Goal: Task Accomplishment & Management: Use online tool/utility

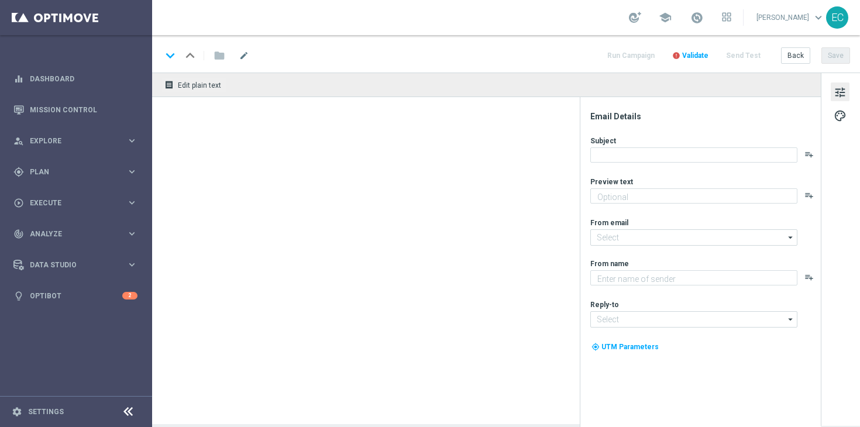
type textarea "Your cart is waiting!"
type textarea "Lottoland"
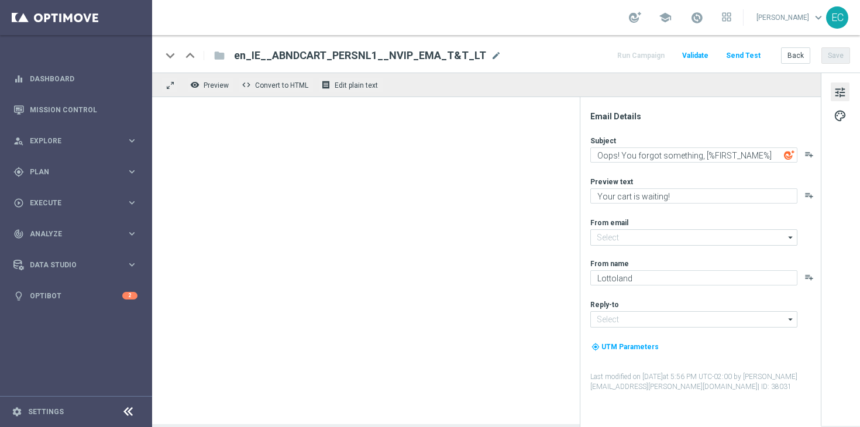
type input "[EMAIL_ADDRESS][DOMAIN_NAME]"
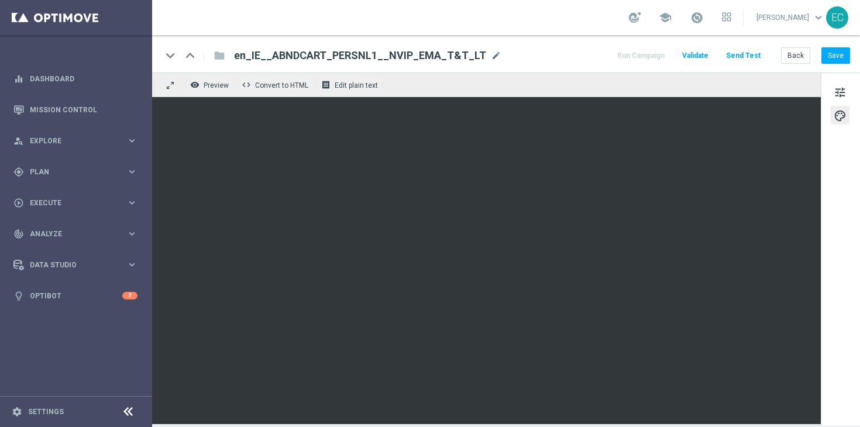
click at [734, 57] on button "Send Test" at bounding box center [744, 56] width 38 height 16
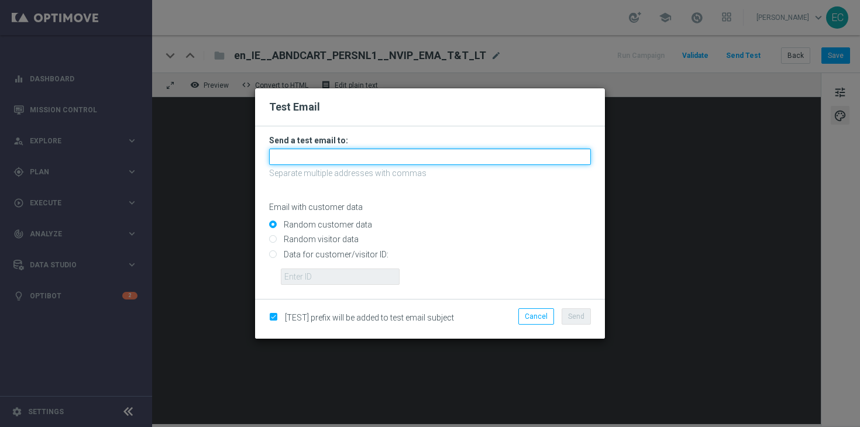
click at [463, 151] on input "text" at bounding box center [430, 157] width 322 height 16
type input "[PERSON_NAME][EMAIL_ADDRESS][PERSON_NAME][DOMAIN_NAME]"
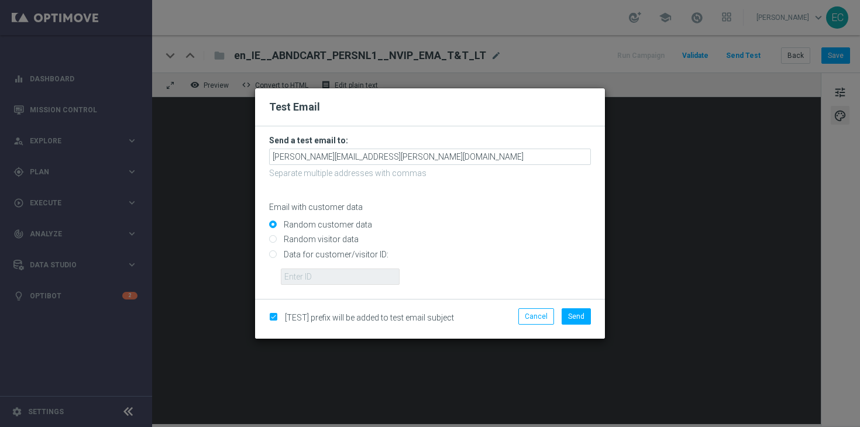
click at [330, 257] on input "Data for customer/visitor ID:" at bounding box center [430, 259] width 322 height 16
radio input "true"
click at [568, 307] on div "[TEST] prefix will be added to test email subject Cancel Send" at bounding box center [430, 319] width 350 height 40
click at [572, 311] on button "Send" at bounding box center [576, 316] width 29 height 16
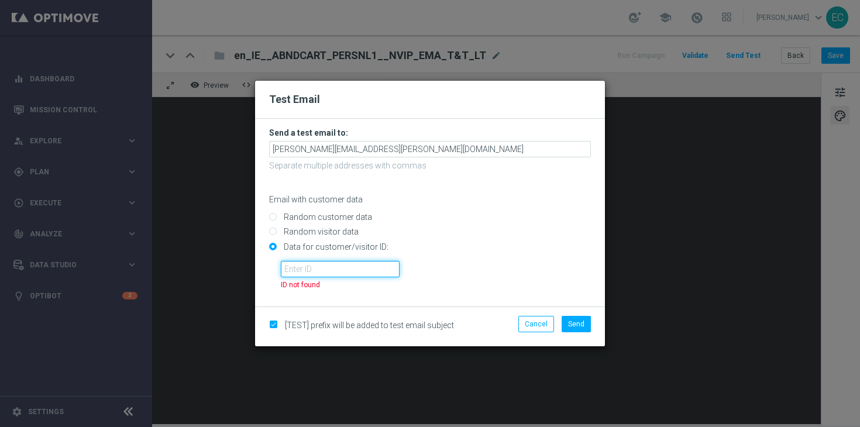
click at [347, 266] on input "text" at bounding box center [340, 269] width 119 height 16
paste input "225198935"
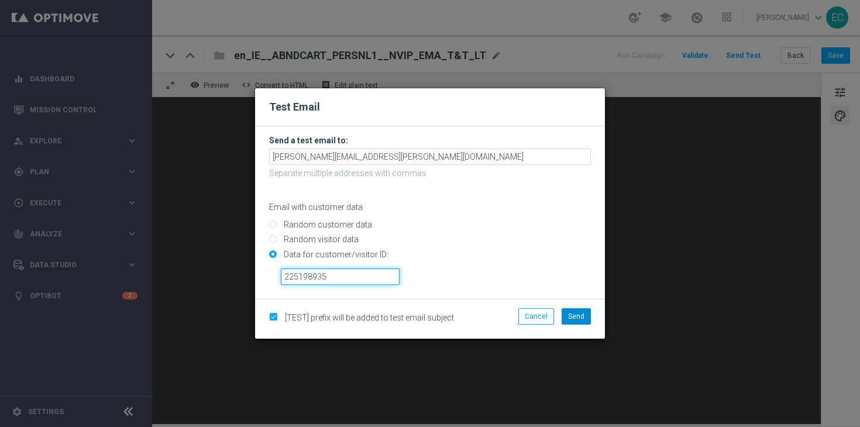
type input "225198935"
click at [589, 315] on button "Send" at bounding box center [576, 316] width 29 height 16
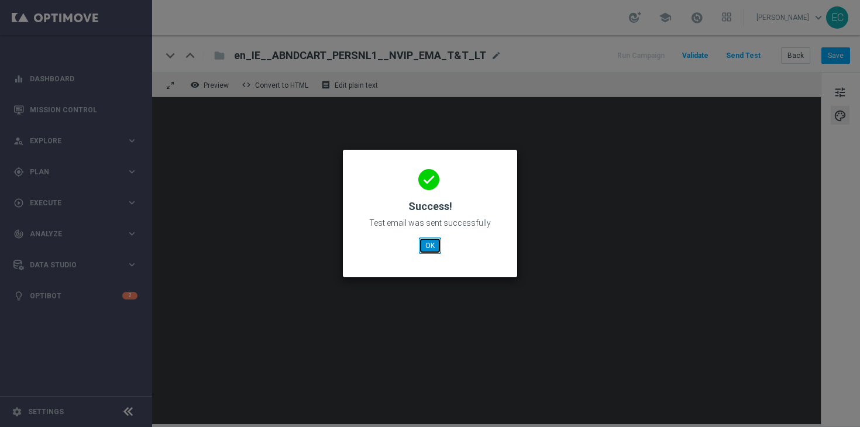
click at [431, 242] on button "OK" at bounding box center [430, 246] width 22 height 16
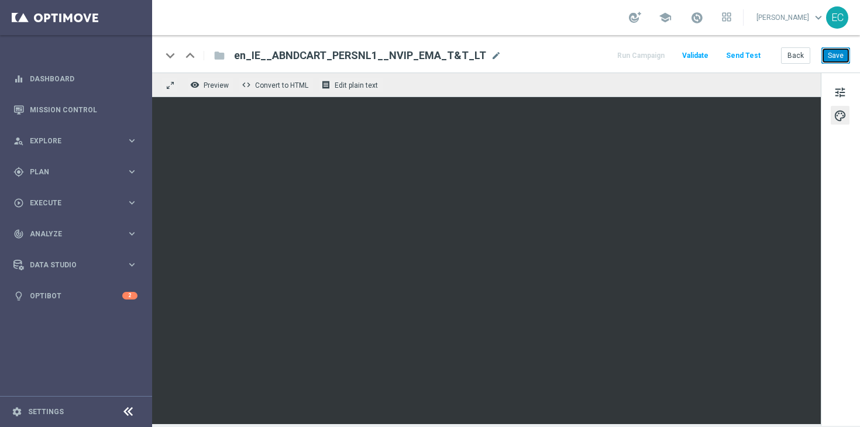
click at [839, 55] on button "Save" at bounding box center [836, 55] width 29 height 16
click at [838, 59] on button "Save" at bounding box center [836, 55] width 29 height 16
click at [838, 58] on button "Save" at bounding box center [836, 55] width 29 height 16
click at [840, 54] on button "Save" at bounding box center [836, 55] width 29 height 16
click at [47, 198] on div "play_circle_outline Execute" at bounding box center [69, 203] width 113 height 11
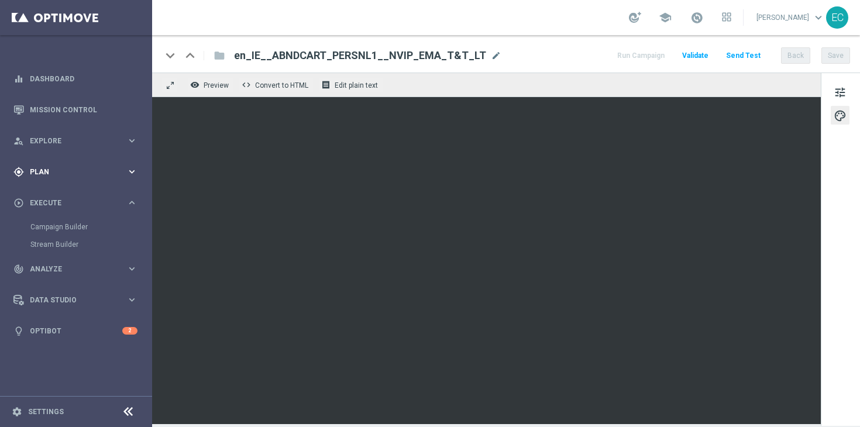
click at [52, 182] on div "gps_fixed Plan keyboard_arrow_right" at bounding box center [75, 171] width 151 height 31
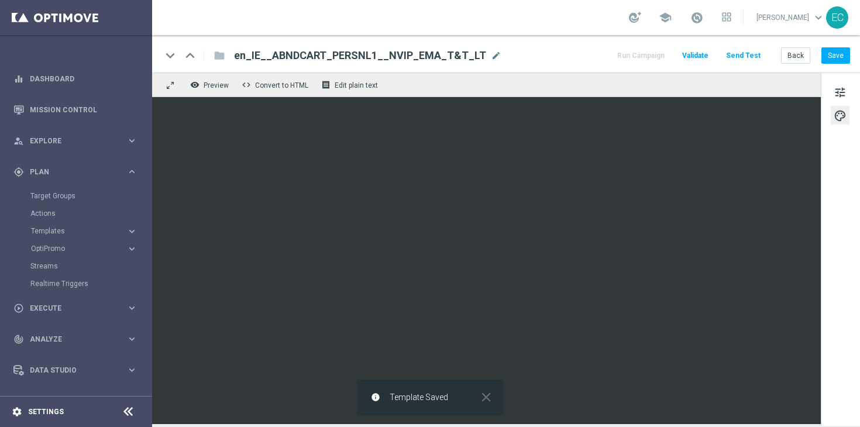
click at [64, 407] on div "settings Settings" at bounding box center [58, 412] width 117 height 11
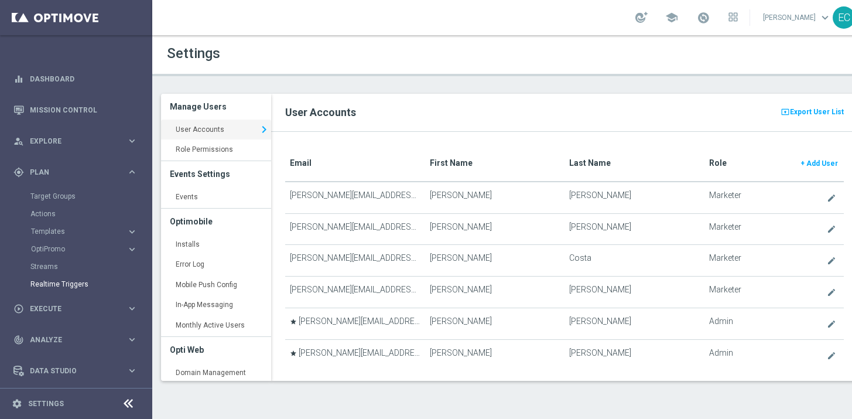
click at [60, 284] on link "Realtime Triggers" at bounding box center [75, 283] width 91 height 9
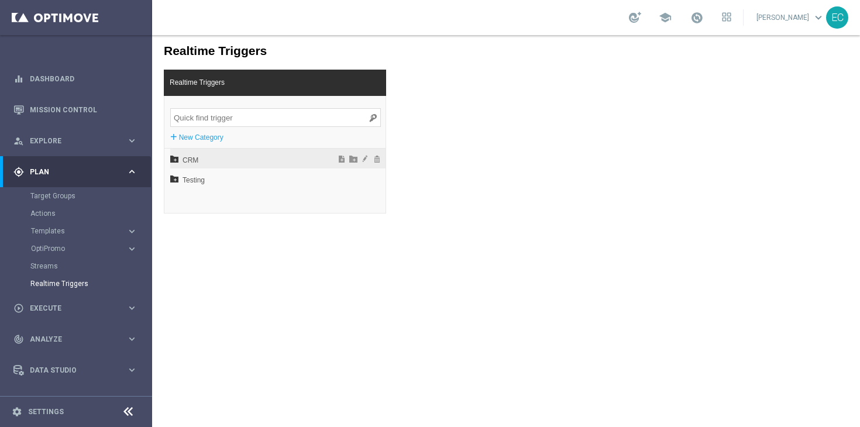
click at [210, 159] on span "CRM" at bounding box center [247, 160] width 129 height 20
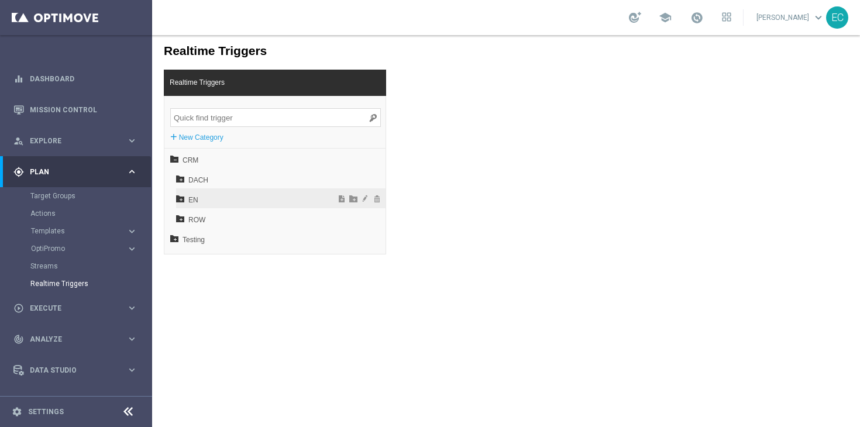
click at [277, 203] on span "EN" at bounding box center [251, 200] width 126 height 20
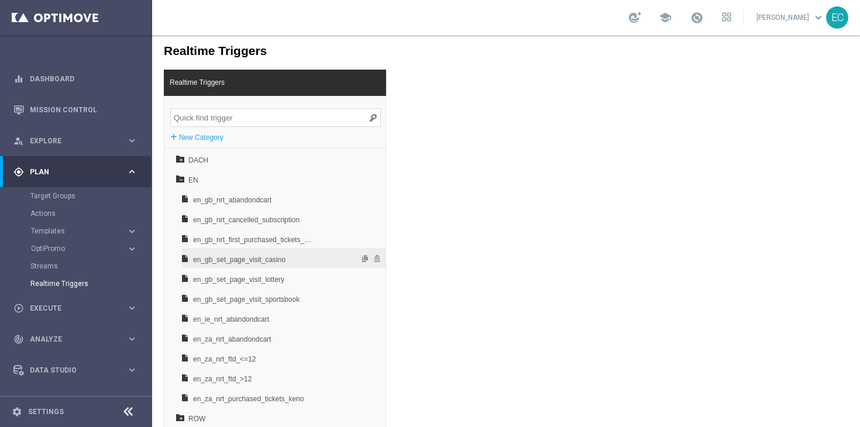
scroll to position [37, 0]
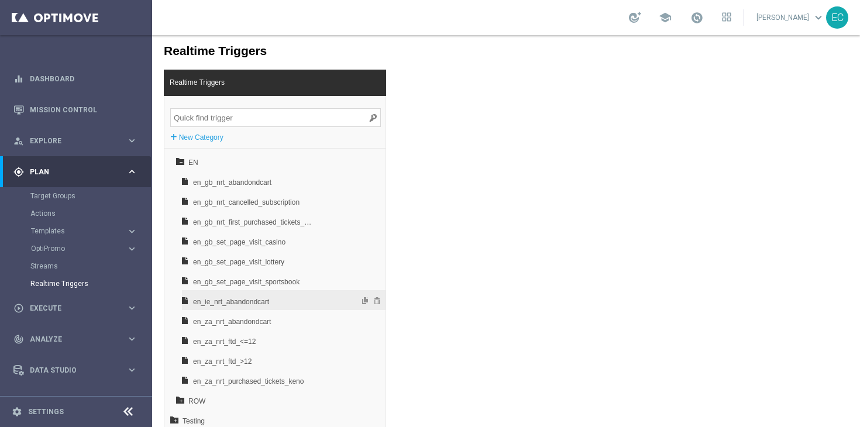
click at [259, 303] on span "en_ie_nrt_abandondcart" at bounding box center [254, 302] width 122 height 20
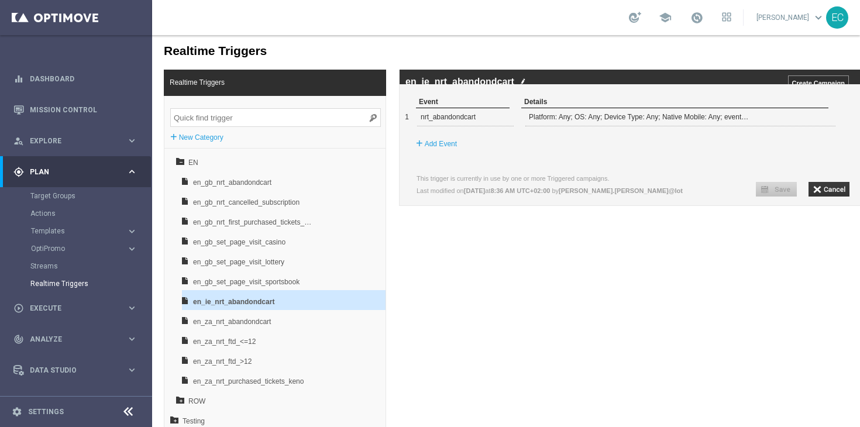
click at [524, 80] on img at bounding box center [523, 82] width 6 height 8
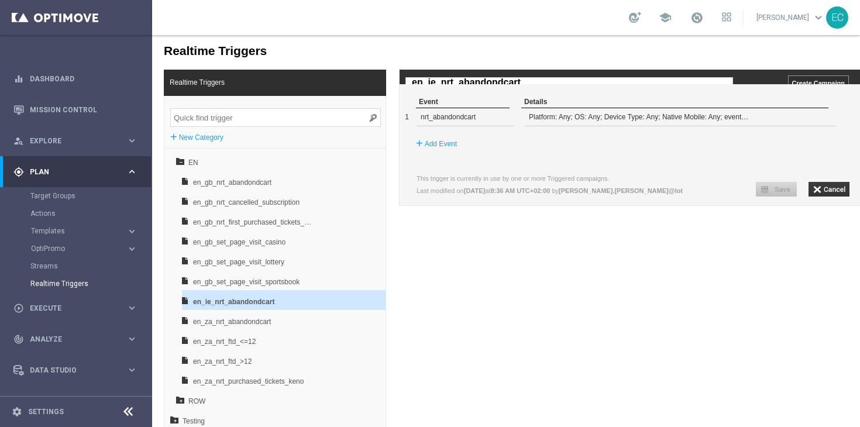
click at [524, 80] on input "en_ie_nrt_abandondcart" at bounding box center [570, 82] width 328 height 11
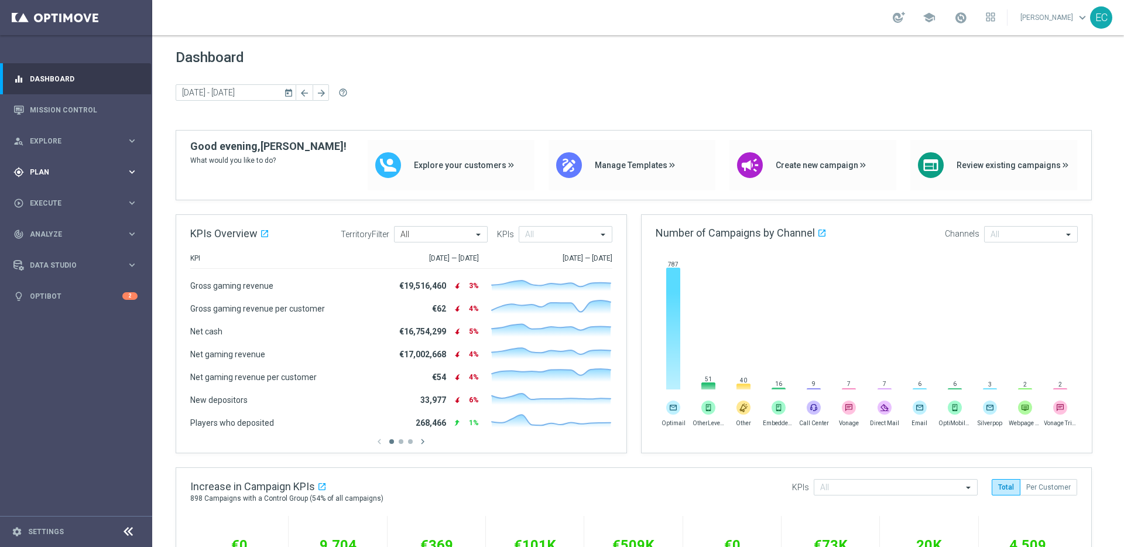
click at [55, 169] on span "Plan" at bounding box center [78, 172] width 97 height 7
click at [66, 225] on accordion "Templates keyboard_arrow_right Optimail OptiMobile In-App OptiMobile Push Embed…" at bounding box center [90, 231] width 121 height 18
click at [66, 234] on span "Templates" at bounding box center [73, 231] width 84 height 7
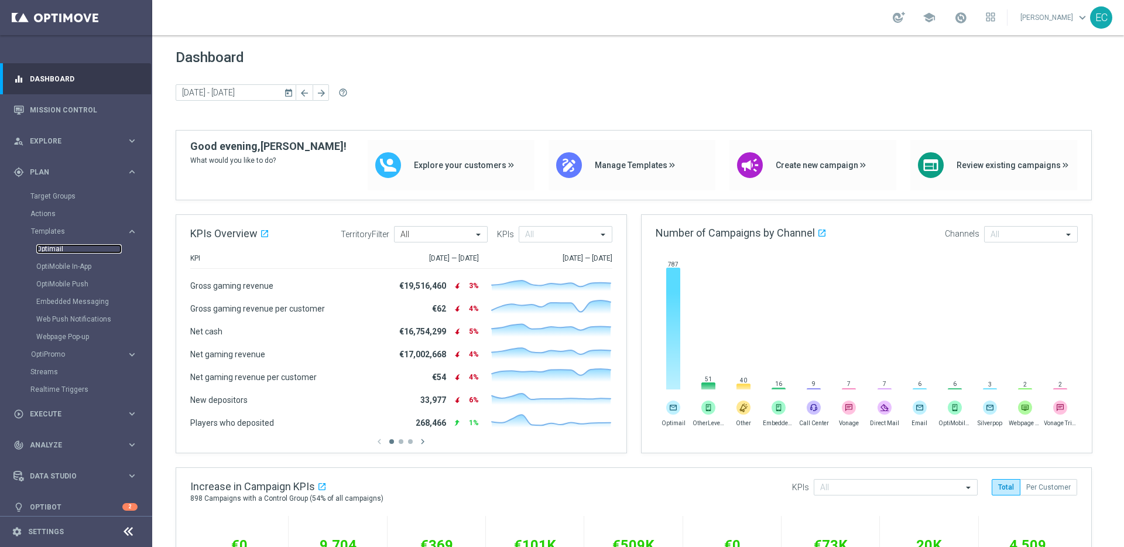
click at [66, 249] on link "Optimail" at bounding box center [78, 248] width 85 height 9
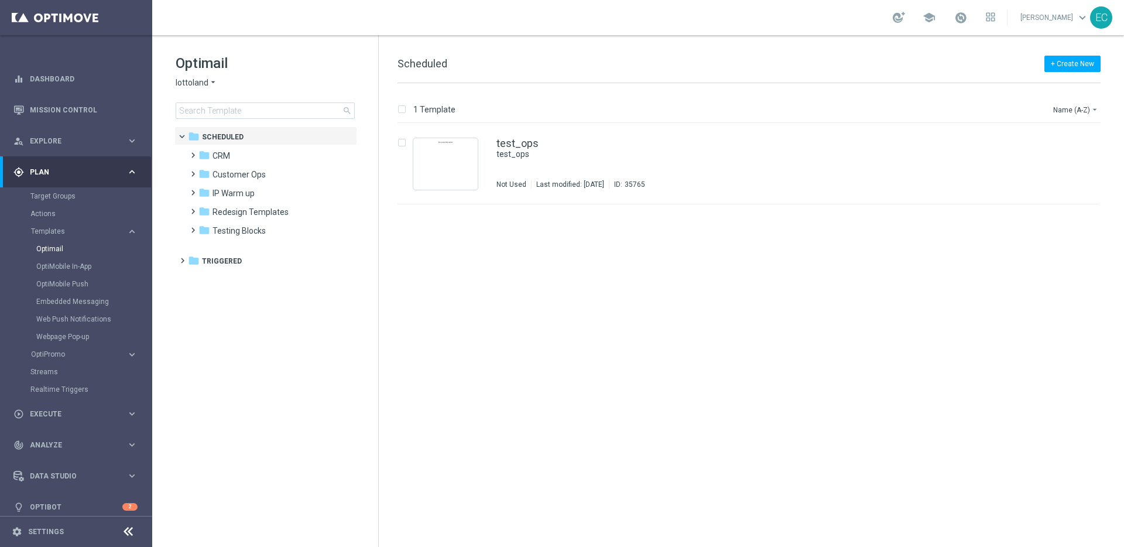
click at [208, 83] on icon "arrow_drop_down" at bounding box center [212, 82] width 9 height 11
click at [299, 108] on input at bounding box center [265, 110] width 179 height 16
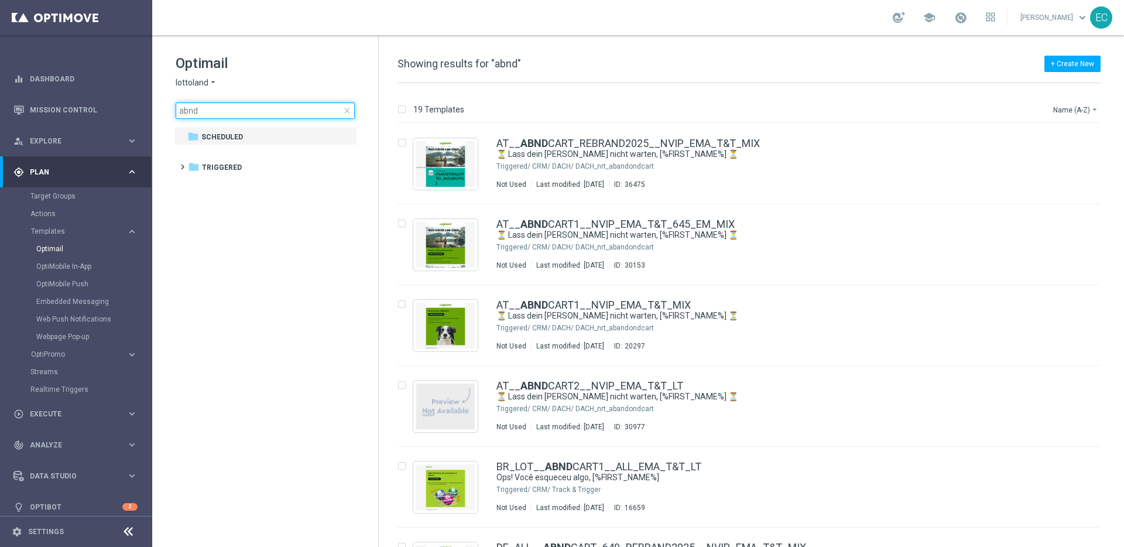
type input "abnd"
